Goal: Task Accomplishment & Management: Manage account settings

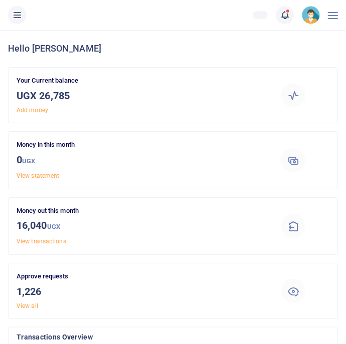
click at [14, 16] on icon at bounding box center [17, 15] width 10 height 11
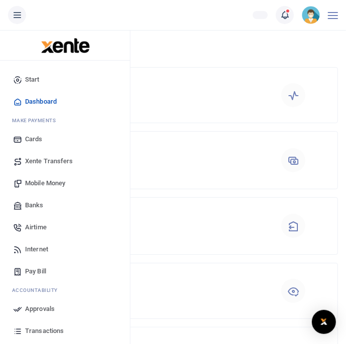
scroll to position [1, 1]
click at [68, 301] on link "Approvals" at bounding box center [65, 309] width 114 height 22
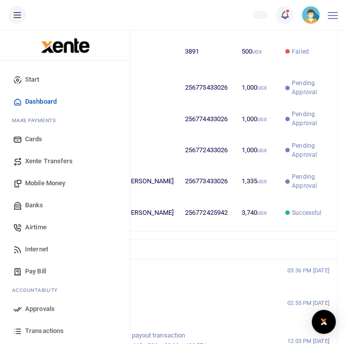
scroll to position [1089, 0]
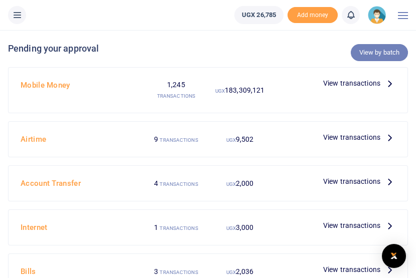
click at [345, 52] on link "View by batch" at bounding box center [378, 52] width 57 height 17
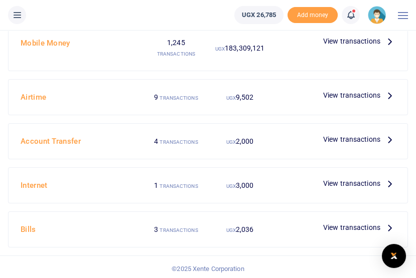
scroll to position [47, 0]
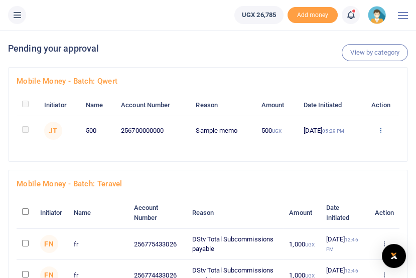
click at [382, 131] on icon at bounding box center [380, 129] width 7 height 7
click at [353, 187] on link "Details" at bounding box center [344, 193] width 79 height 14
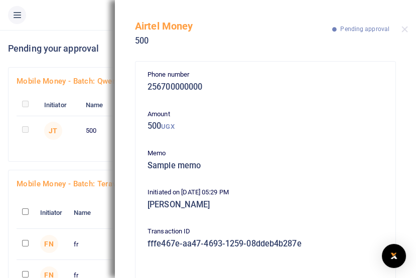
click at [93, 44] on h4 "Pending your approval" at bounding box center [208, 48] width 400 height 11
click at [77, 13] on ul "Xente Test Limited" at bounding box center [113, 15] width 226 height 30
click at [407, 29] on button "Close" at bounding box center [404, 29] width 7 height 7
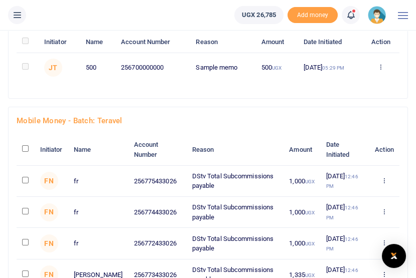
scroll to position [64, 0]
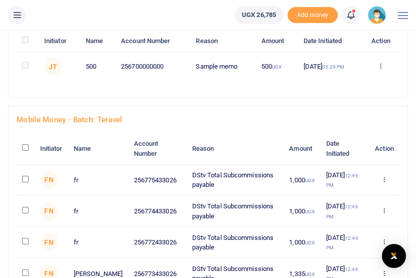
click at [384, 183] on icon at bounding box center [384, 179] width 7 height 7
click at [354, 235] on link "Details" at bounding box center [346, 241] width 79 height 14
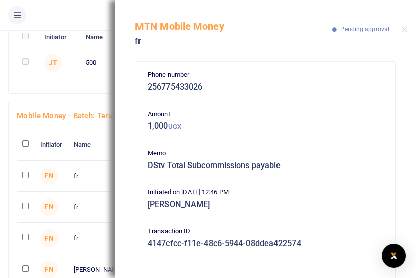
scroll to position [83, 0]
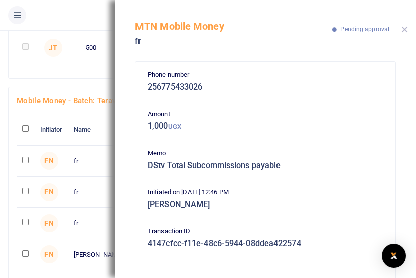
click at [404, 27] on button "Close" at bounding box center [404, 29] width 7 height 7
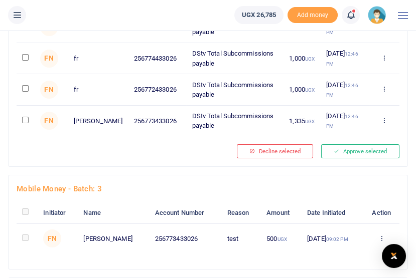
scroll to position [232, 0]
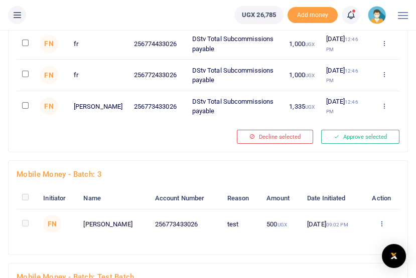
click at [383, 227] on icon at bounding box center [381, 223] width 7 height 7
